Goal: Task Accomplishment & Management: Use online tool/utility

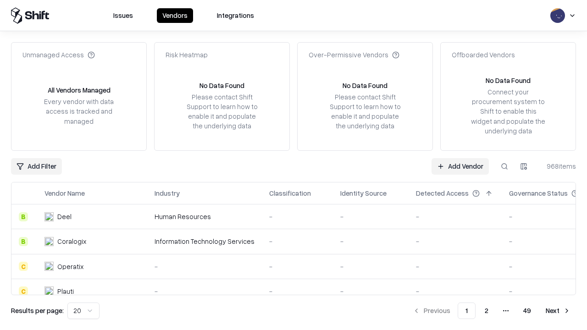
click at [460, 166] on link "Add Vendor" at bounding box center [459, 166] width 57 height 16
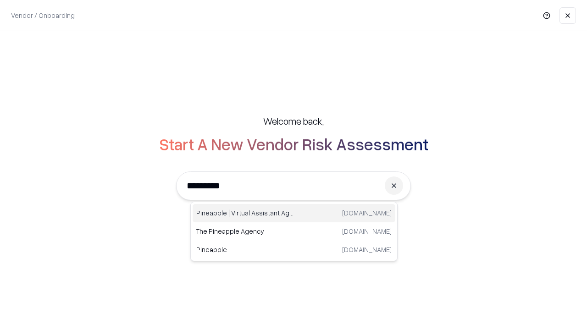
click at [294, 213] on div "Pineapple | Virtual Assistant Agency [DOMAIN_NAME]" at bounding box center [293, 213] width 203 height 18
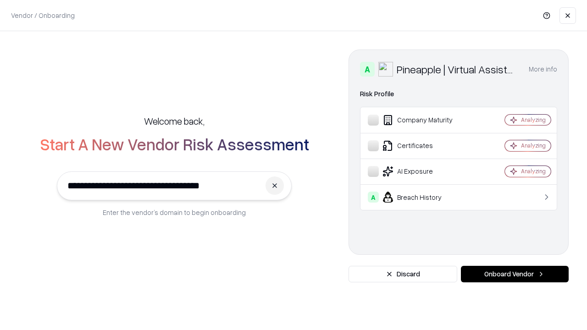
type input "**********"
click at [514, 274] on button "Onboard Vendor" at bounding box center [515, 274] width 108 height 16
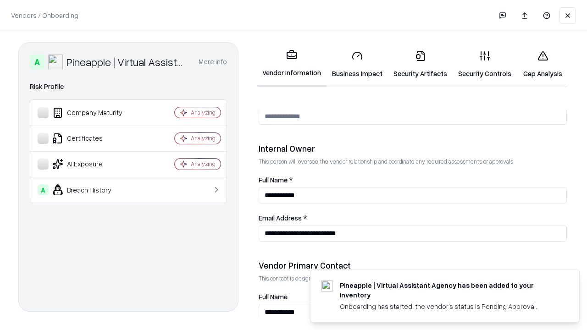
scroll to position [475, 0]
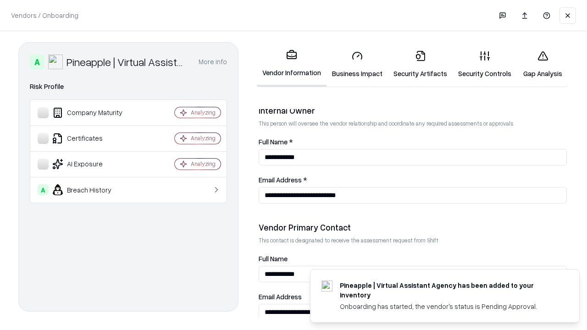
click at [357, 64] on link "Business Impact" at bounding box center [356, 64] width 61 height 43
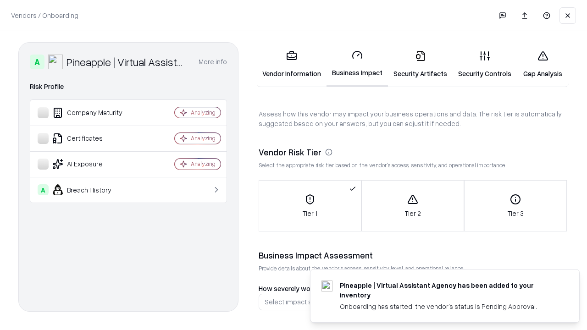
click at [542, 64] on link "Gap Analysis" at bounding box center [542, 64] width 52 height 43
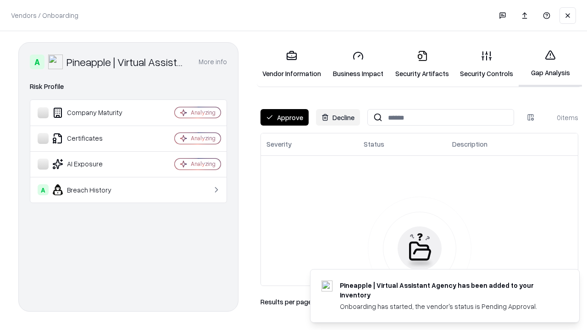
click at [284, 117] on button "Approve" at bounding box center [284, 117] width 48 height 16
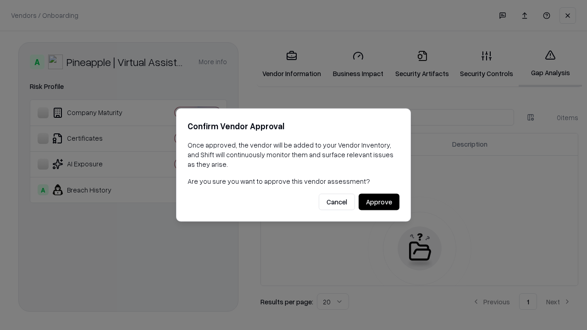
click at [379, 202] on button "Approve" at bounding box center [378, 202] width 41 height 16
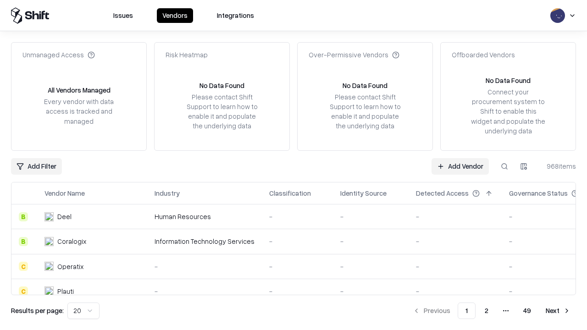
type input "**********"
click at [460, 166] on link "Add Vendor" at bounding box center [459, 166] width 57 height 16
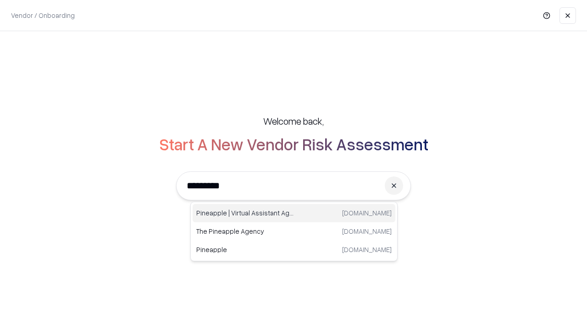
click at [294, 213] on div "Pineapple | Virtual Assistant Agency [DOMAIN_NAME]" at bounding box center [293, 213] width 203 height 18
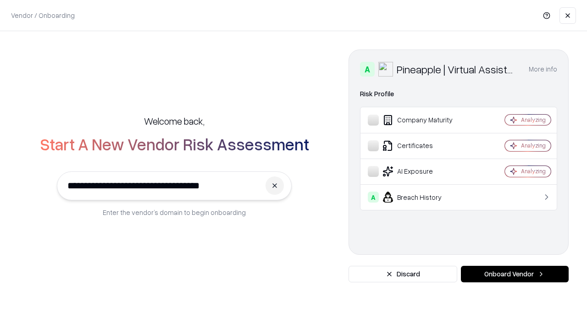
type input "**********"
click at [514, 274] on button "Onboard Vendor" at bounding box center [515, 274] width 108 height 16
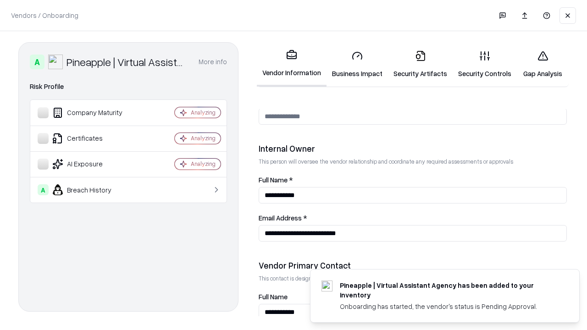
scroll to position [475, 0]
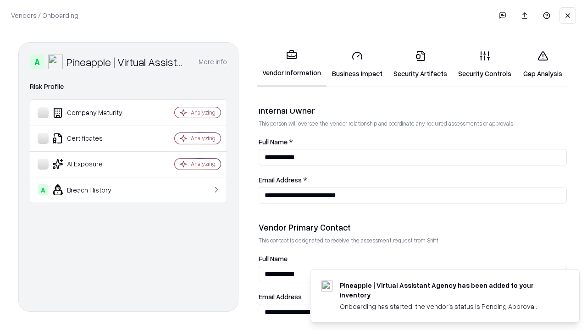
click at [542, 64] on link "Gap Analysis" at bounding box center [542, 64] width 52 height 43
